Goal: Find contact information: Find contact information

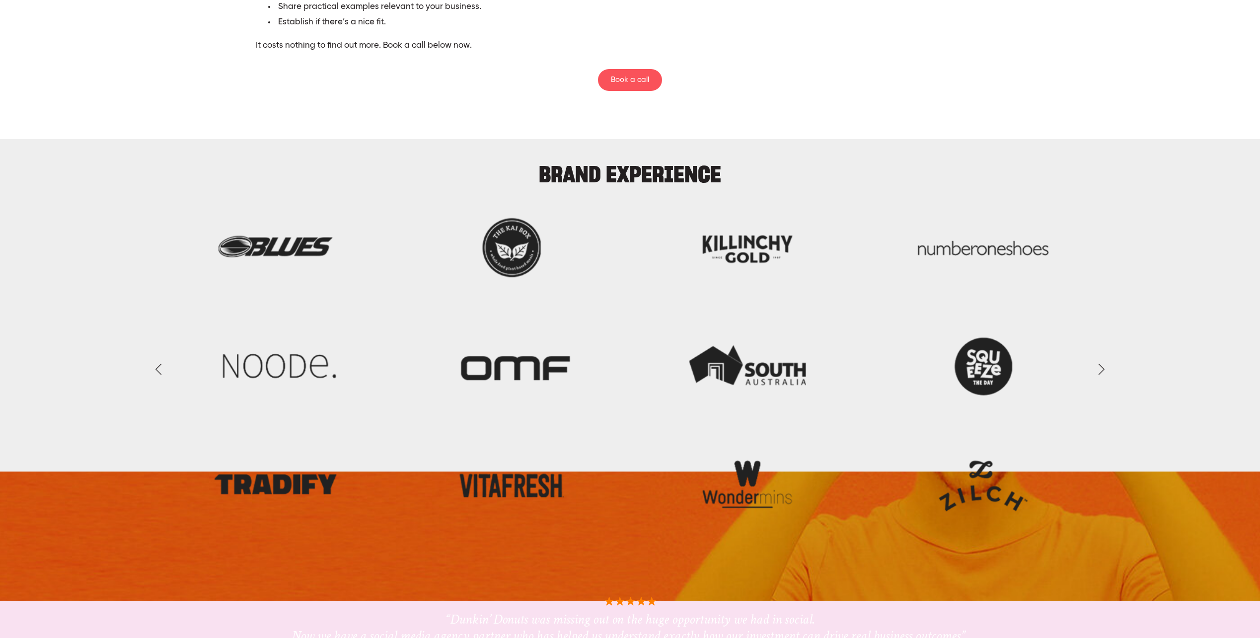
scroll to position [2969, 0]
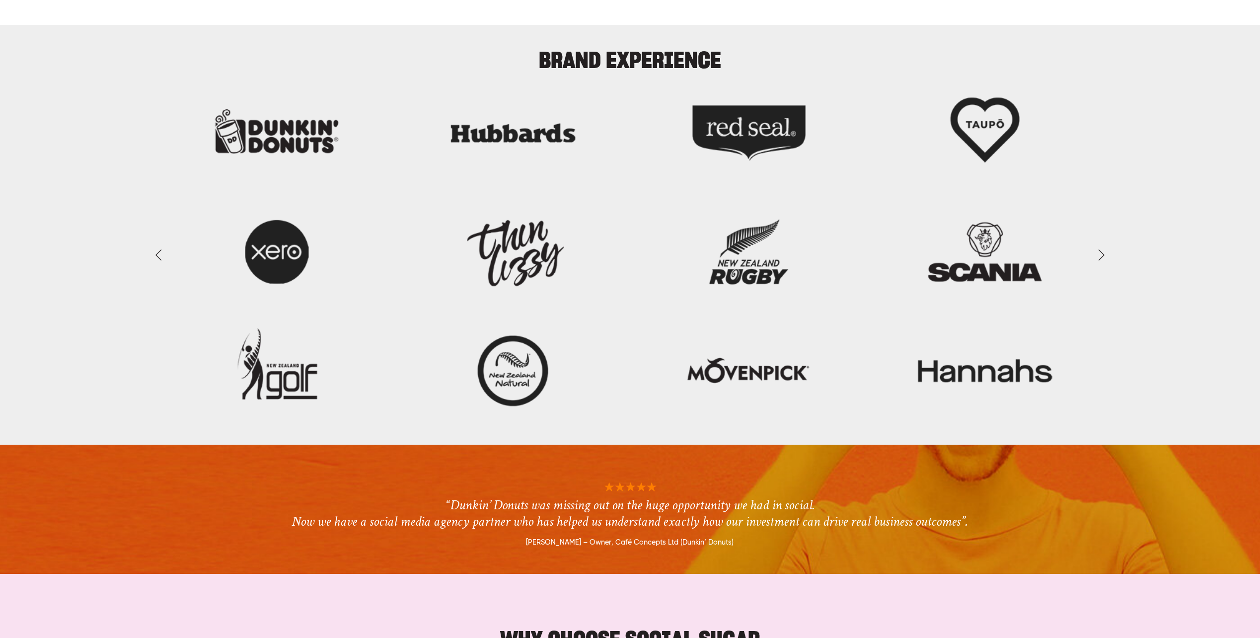
click at [767, 134] on img at bounding box center [630, 254] width 989 height 335
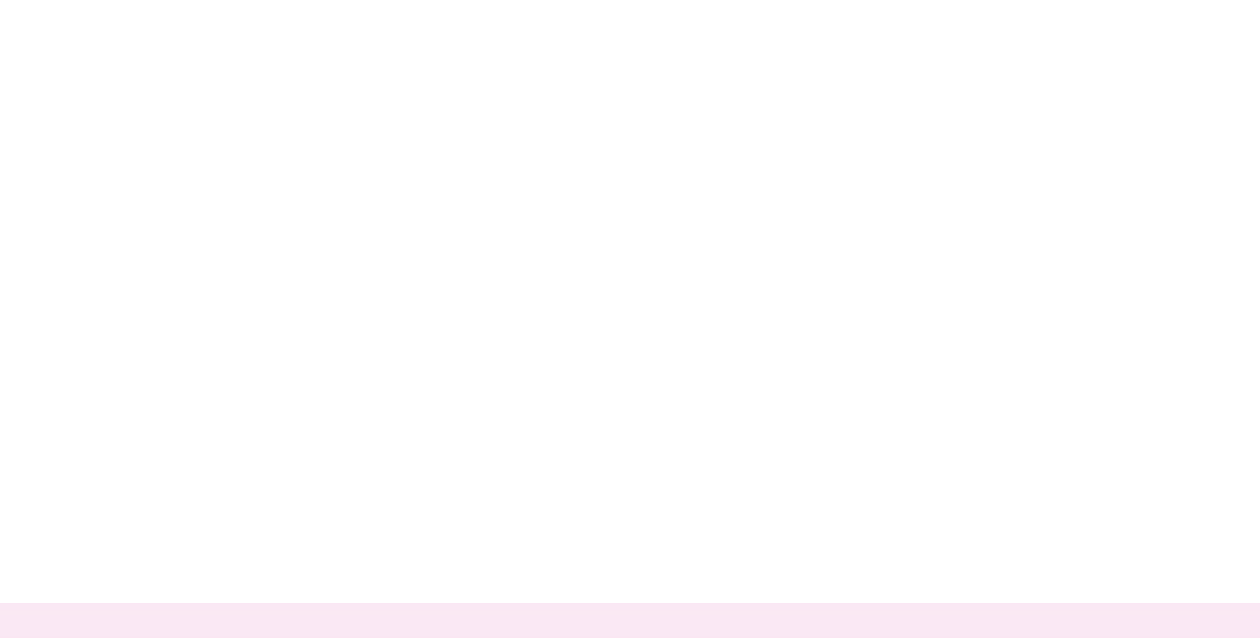
scroll to position [0, 0]
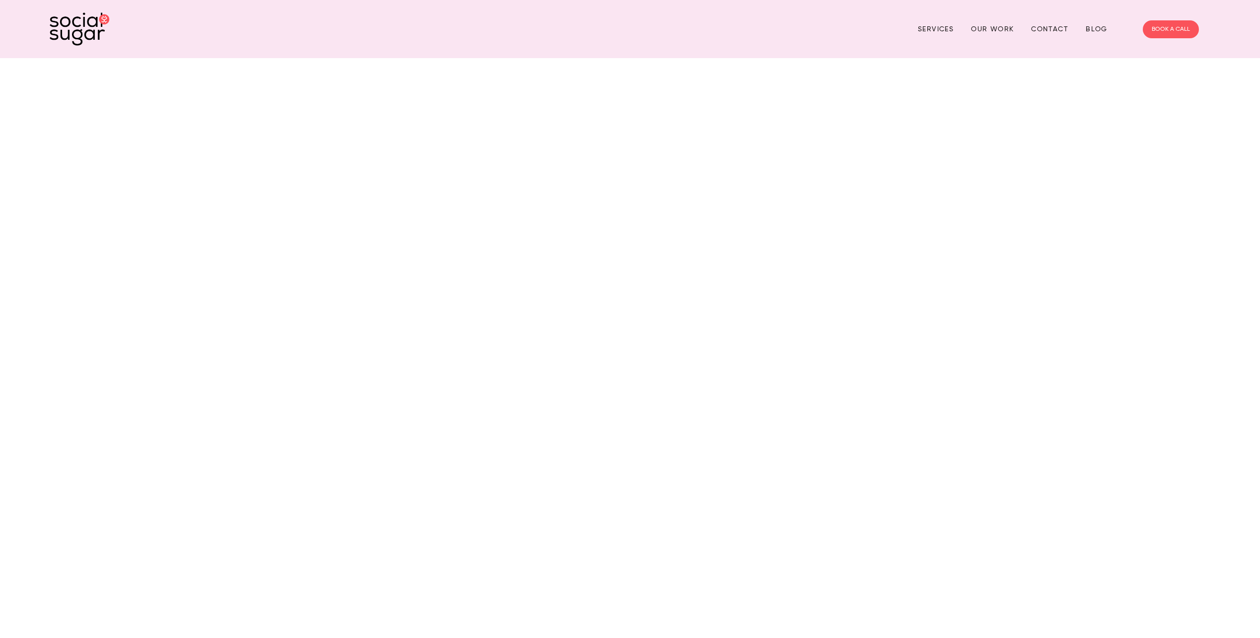
click at [1001, 27] on link "Our Work" at bounding box center [992, 28] width 43 height 15
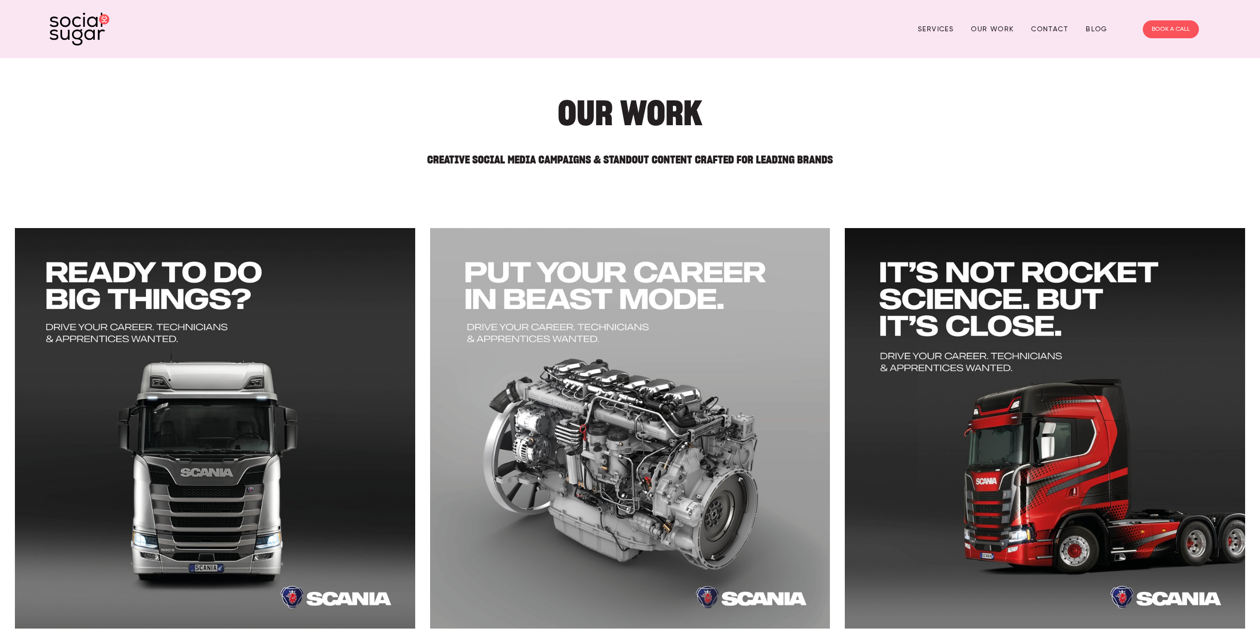
click at [313, 152] on h2 "Creative Social Media Campaigns & Standout Content Crafted for Leading Brands" at bounding box center [629, 155] width 1003 height 20
click at [86, 27] on img at bounding box center [80, 28] width 60 height 33
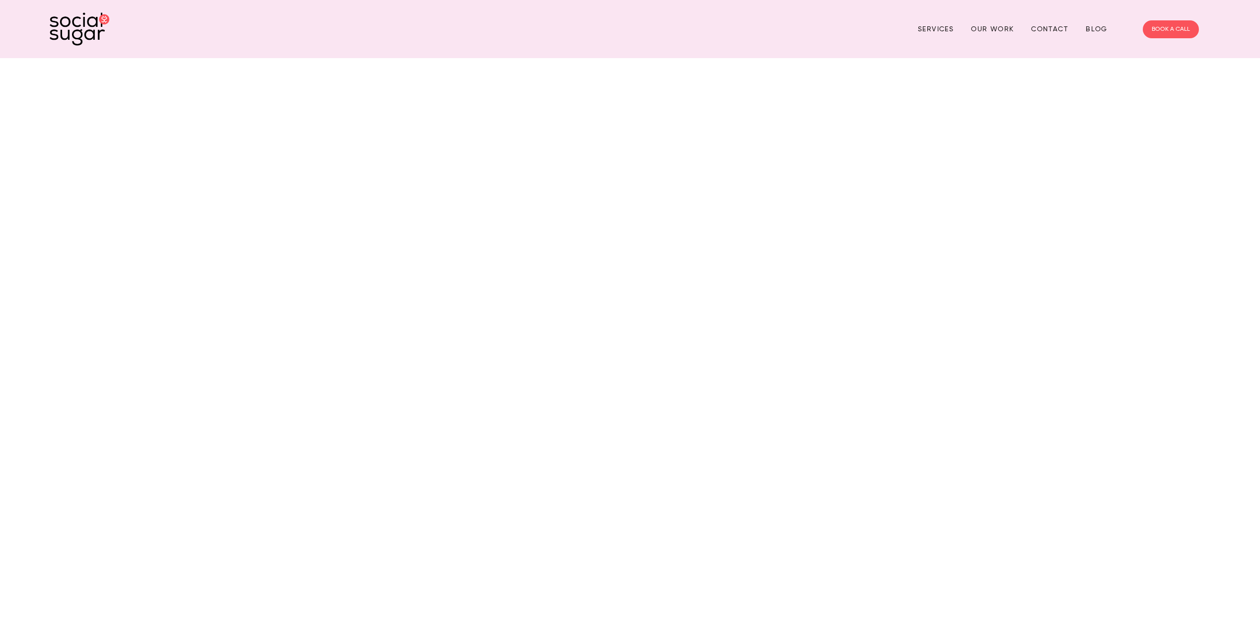
click at [1065, 29] on link "Contact" at bounding box center [1049, 28] width 37 height 15
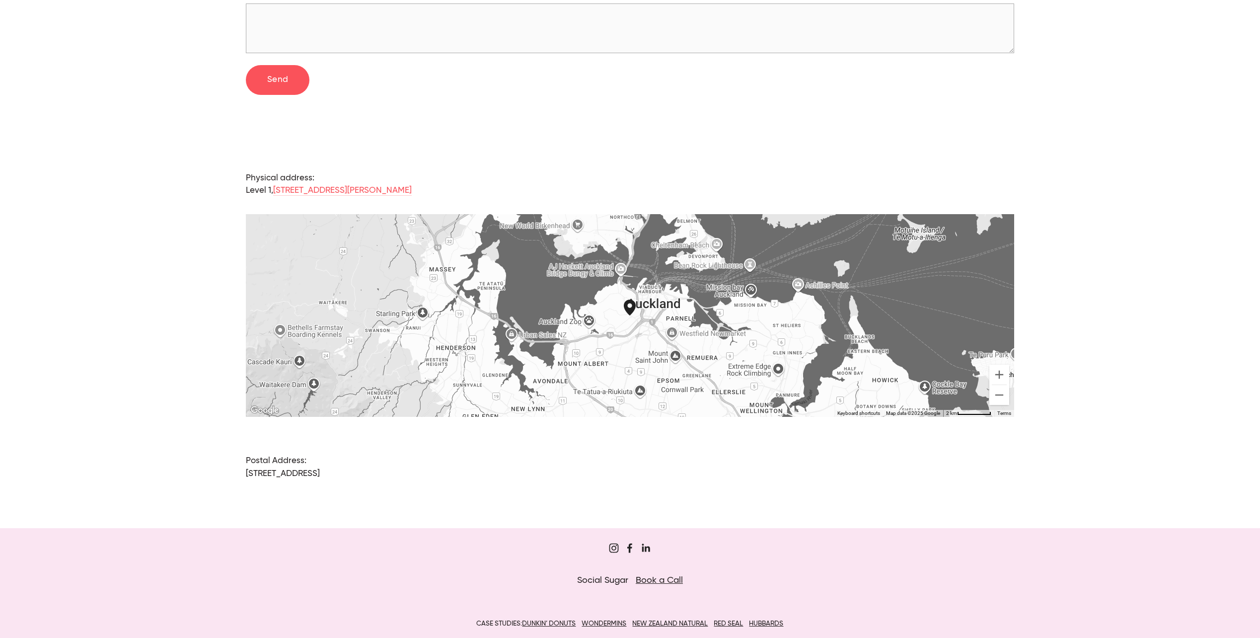
scroll to position [546, 0]
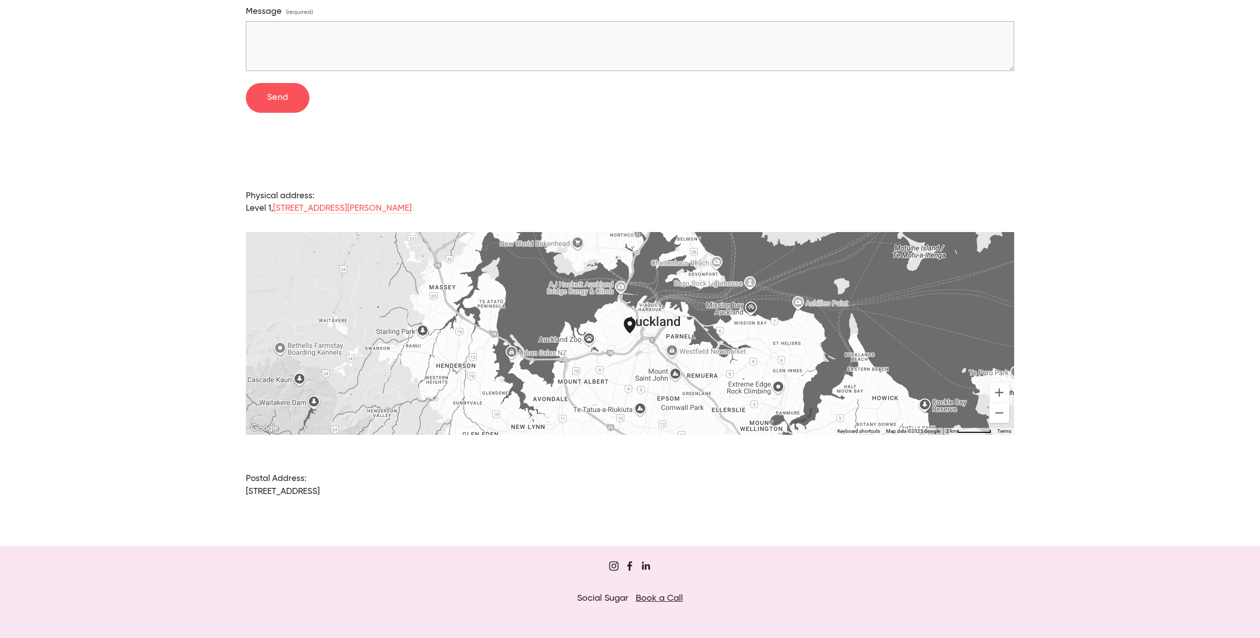
click at [305, 204] on link "114 Ponsonby Road, Grey Lynn, Auckland 1011, New Zealand" at bounding box center [342, 208] width 139 height 9
